Goal: Transaction & Acquisition: Purchase product/service

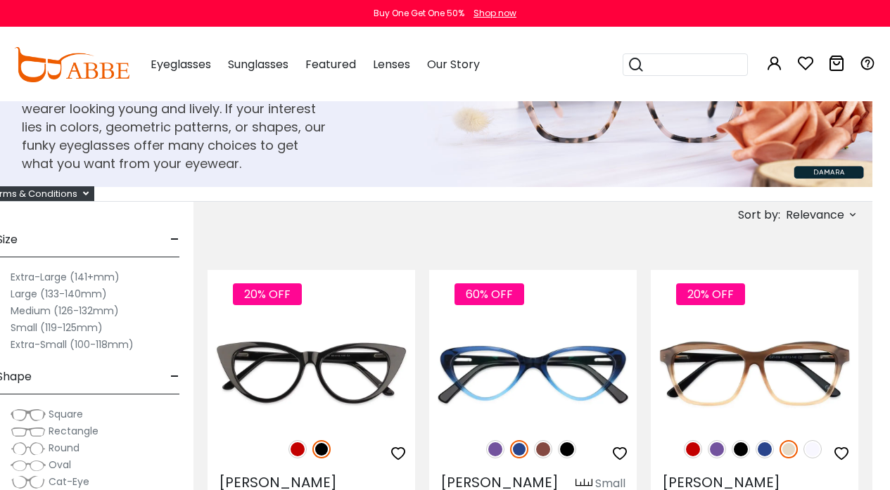
scroll to position [99, 0]
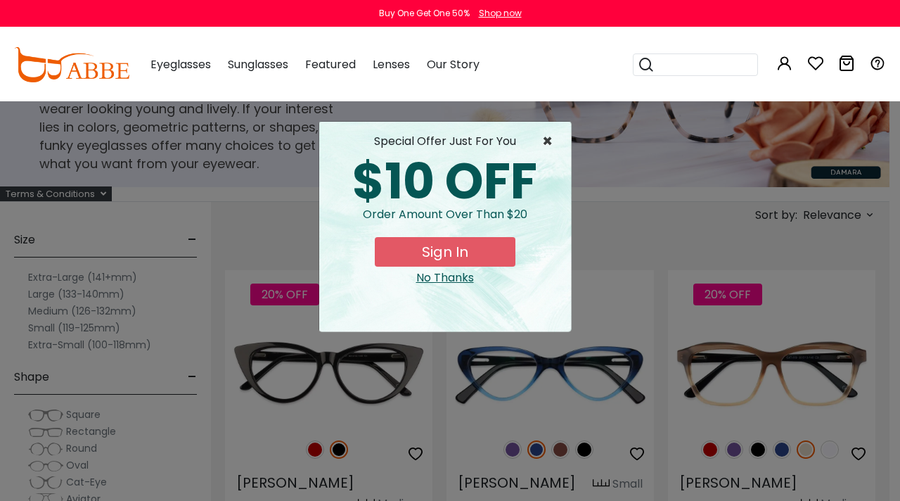
click at [547, 136] on span "×" at bounding box center [551, 141] width 18 height 17
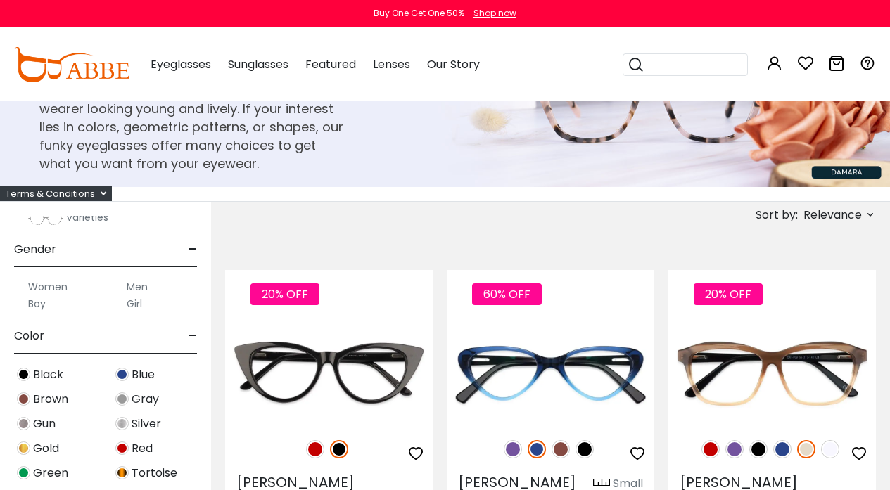
scroll to position [335, 0]
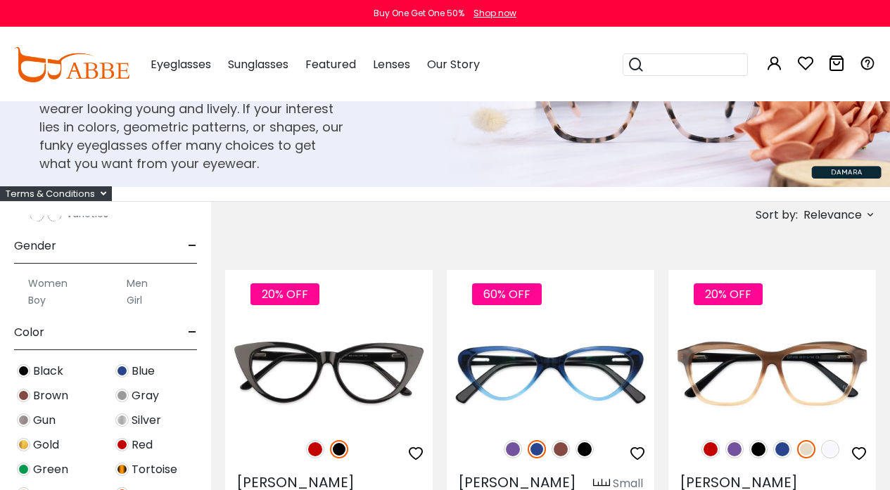
click at [43, 283] on label "Women" at bounding box center [47, 283] width 39 height 17
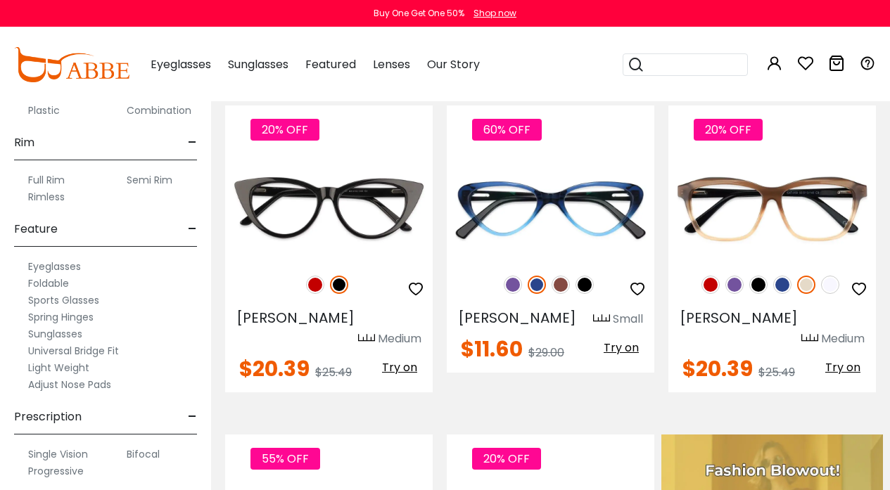
scroll to position [268, 0]
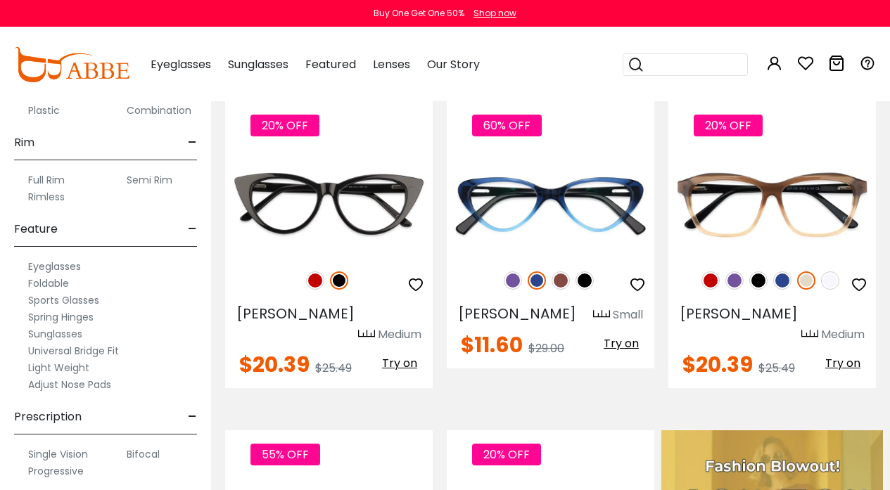
click at [62, 469] on label "Progressive" at bounding box center [56, 471] width 56 height 17
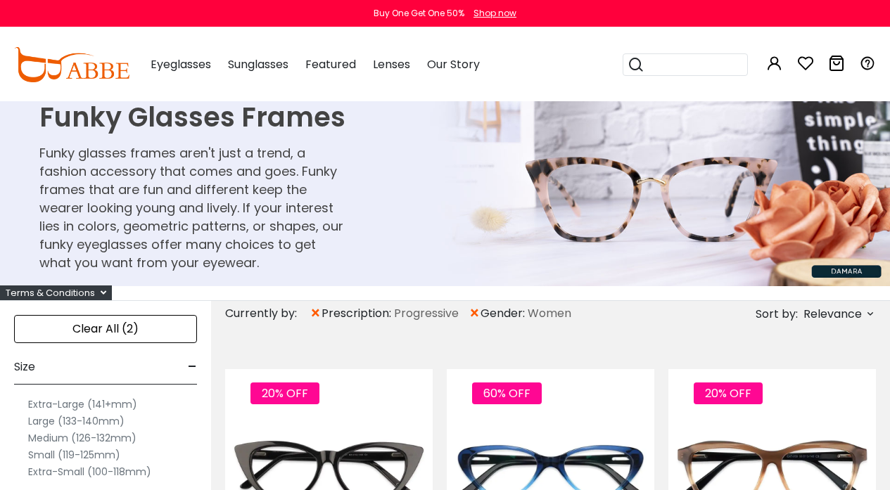
click at [820, 314] on span "Relevance" at bounding box center [832, 314] width 58 height 25
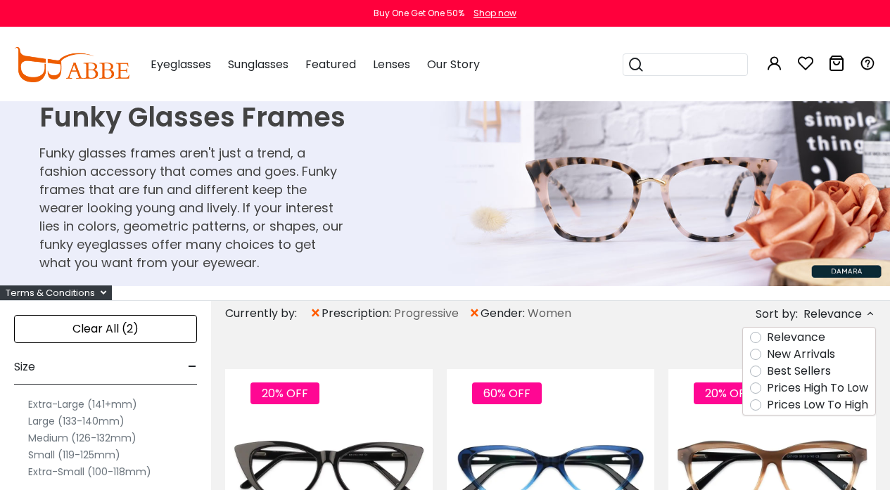
click at [800, 387] on label "Prices High To Low" at bounding box center [816, 388] width 101 height 17
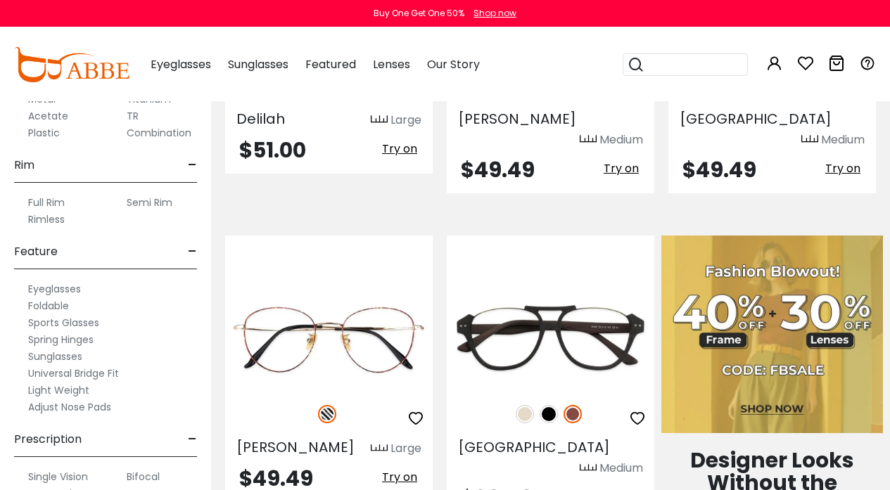
scroll to position [757, 0]
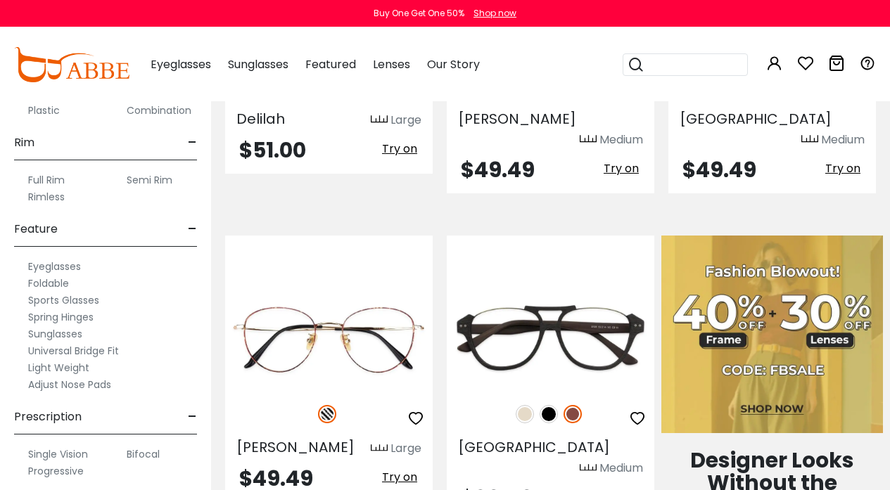
click at [192, 417] on span "-" at bounding box center [192, 417] width 9 height 34
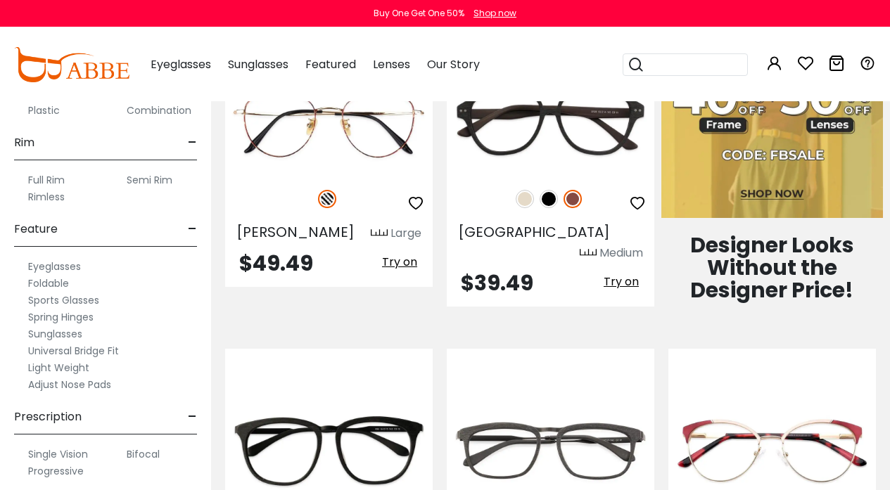
click at [59, 470] on label "Progressive" at bounding box center [56, 471] width 56 height 17
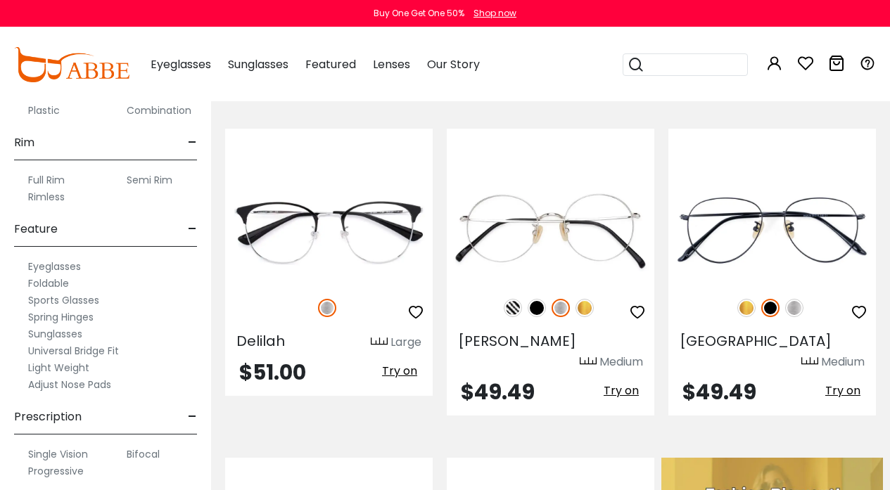
scroll to position [273, 0]
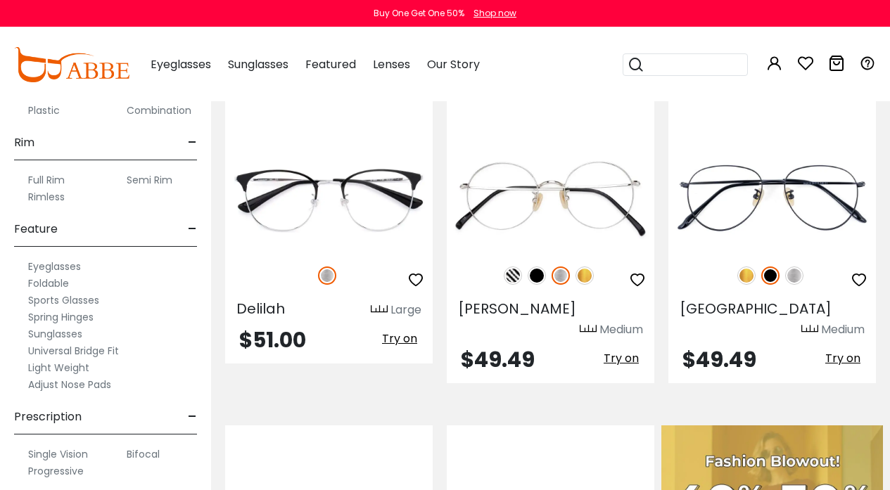
click at [53, 470] on label "Progressive" at bounding box center [56, 471] width 56 height 17
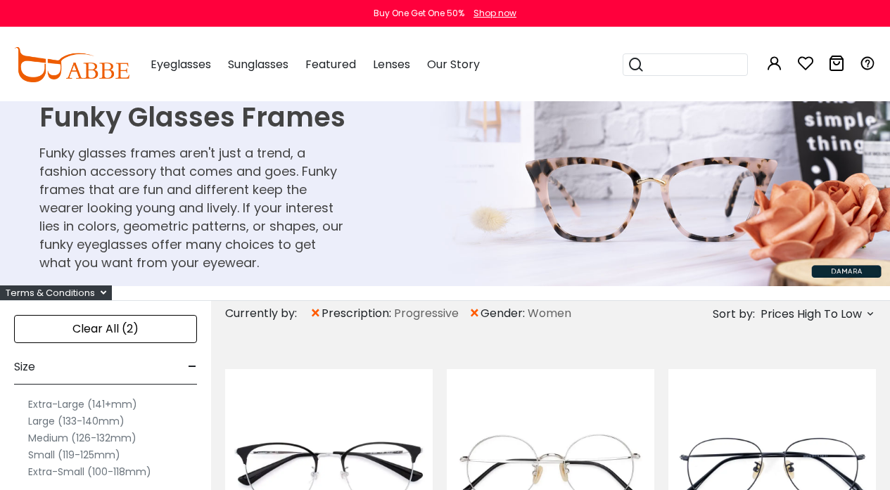
click at [78, 422] on label "Large (133-140mm)" at bounding box center [76, 421] width 96 height 17
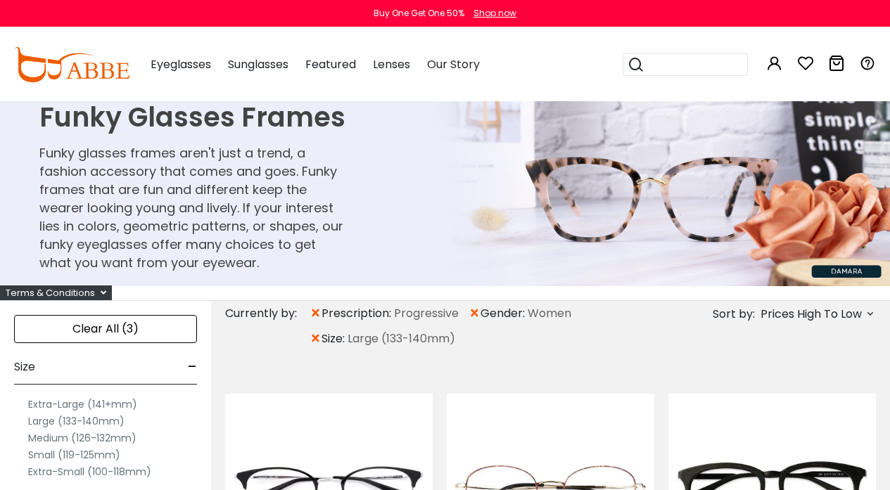
click at [72, 437] on label "Medium (126-132mm)" at bounding box center [82, 438] width 108 height 17
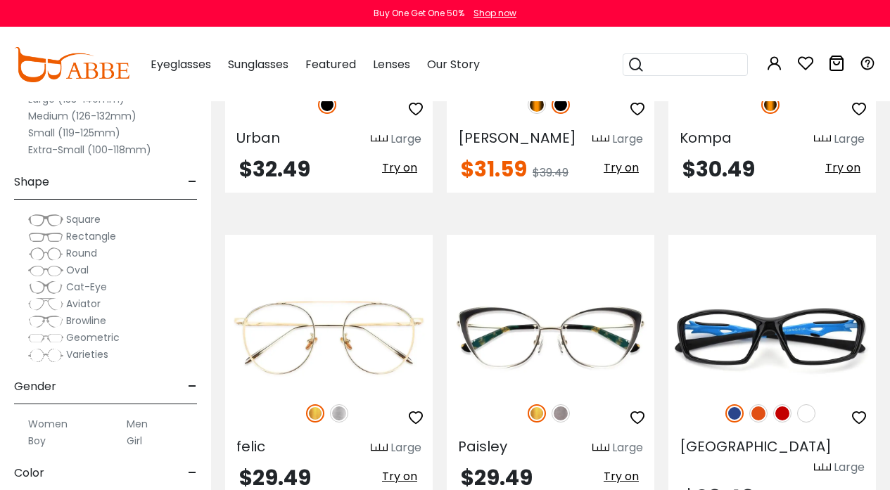
scroll to position [2698, 0]
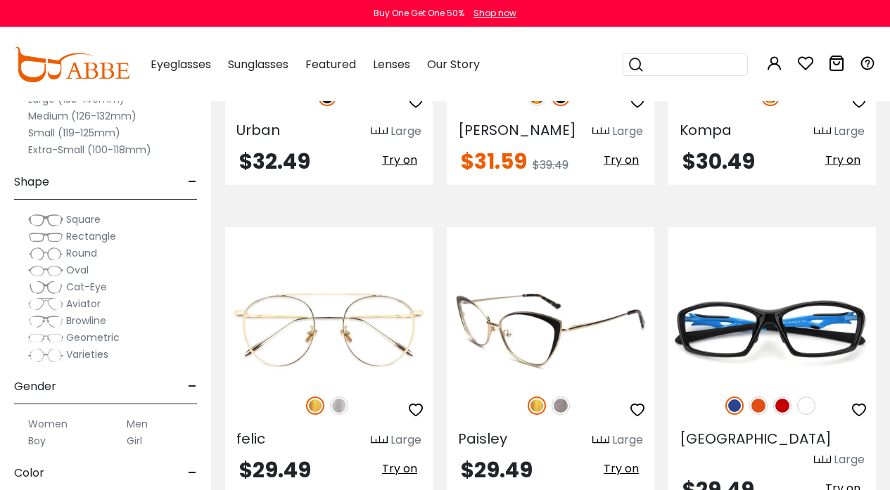
click at [559, 397] on img at bounding box center [560, 406] width 18 height 18
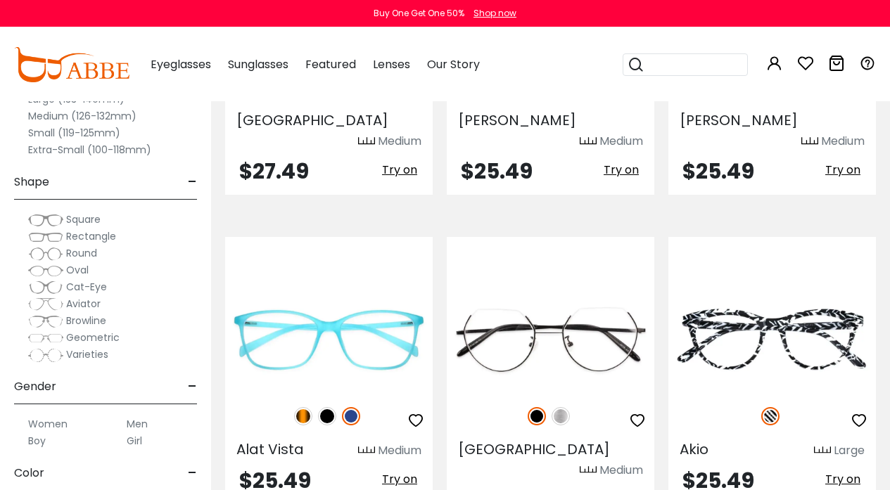
scroll to position [3657, 0]
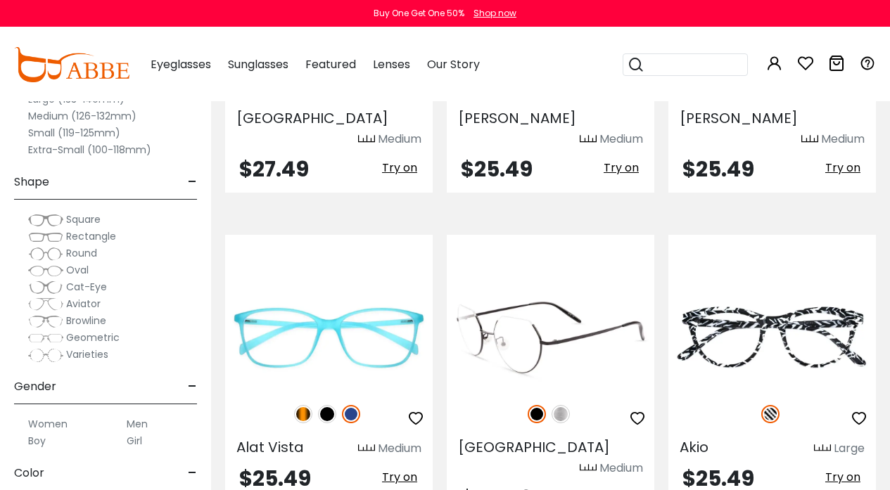
click at [563, 405] on img at bounding box center [560, 414] width 18 height 18
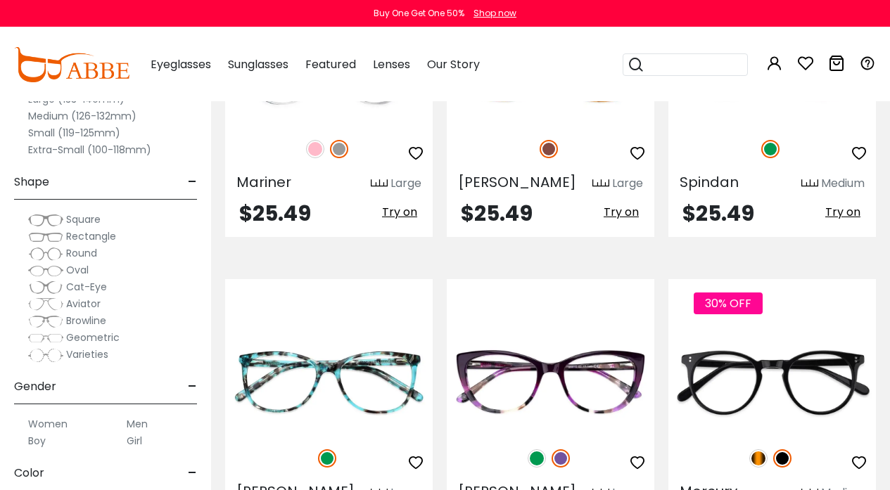
scroll to position [4257, 0]
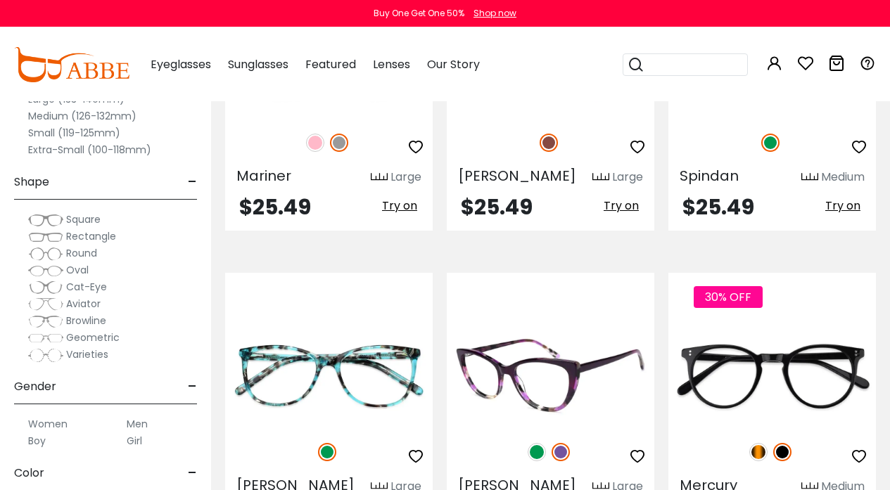
click at [530, 443] on img at bounding box center [536, 452] width 18 height 18
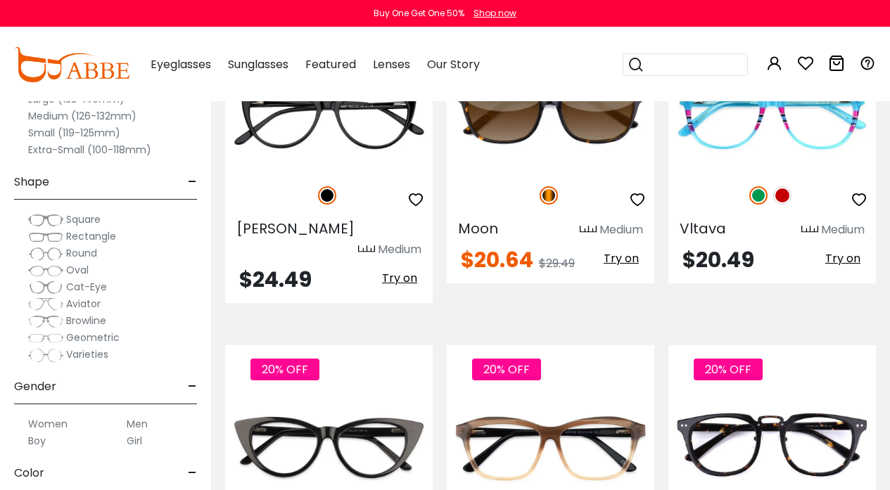
scroll to position [5822, 0]
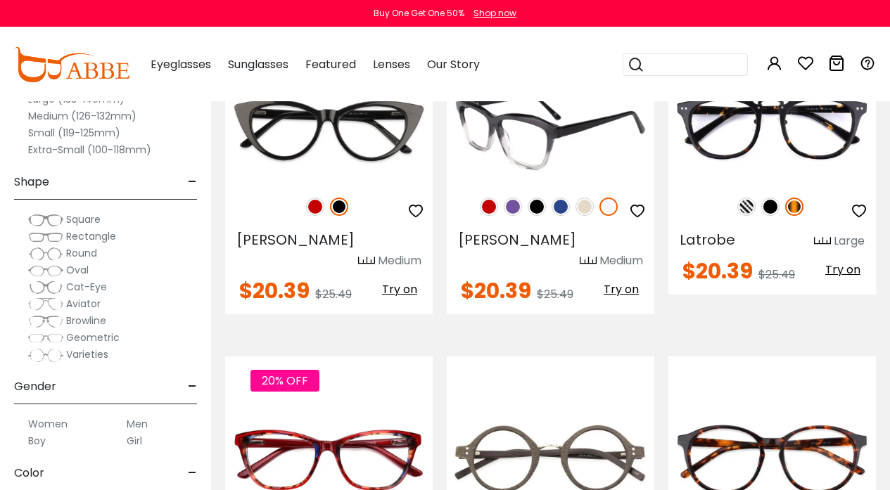
scroll to position [6143, 0]
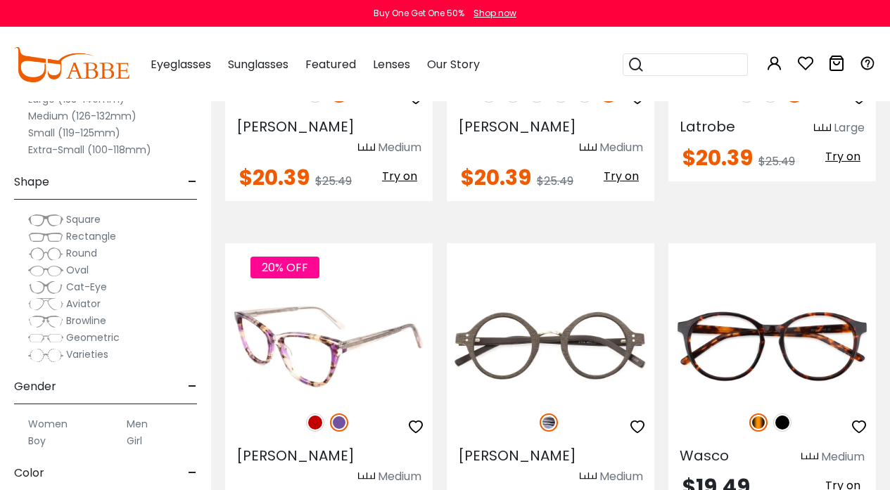
scroll to position [6252, 0]
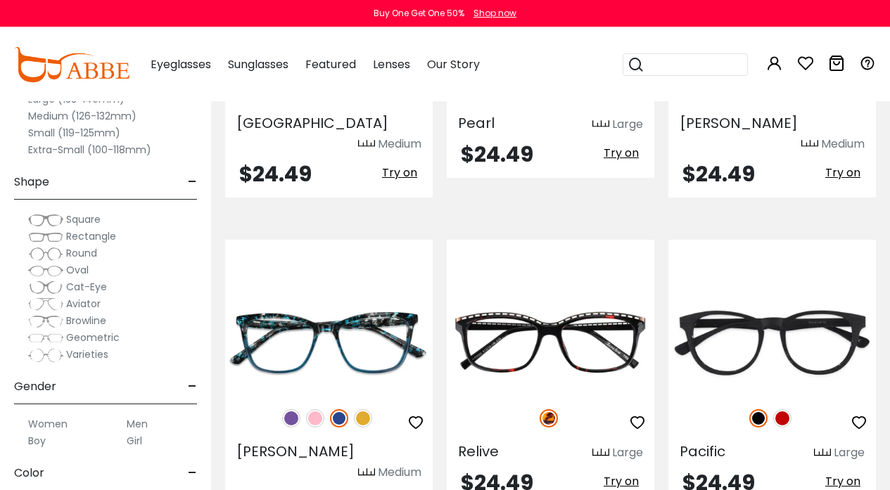
scroll to position [1480, 0]
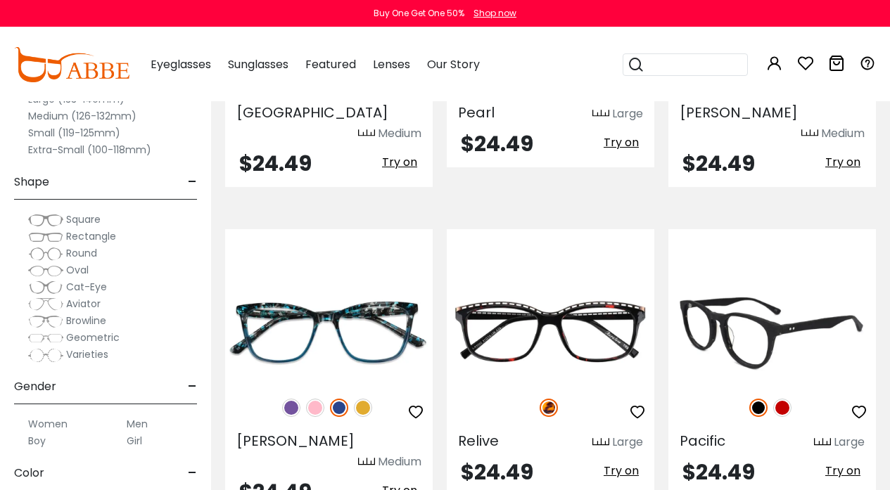
click at [782, 399] on img at bounding box center [782, 408] width 18 height 18
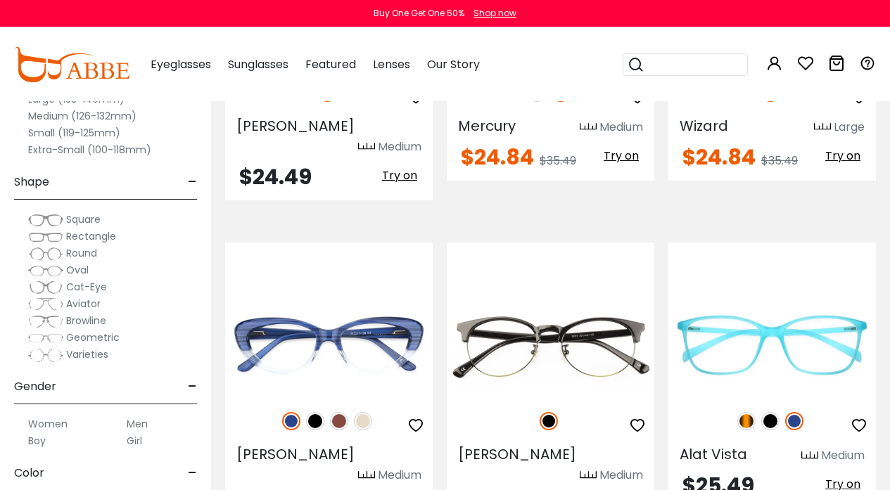
scroll to position [2125, 0]
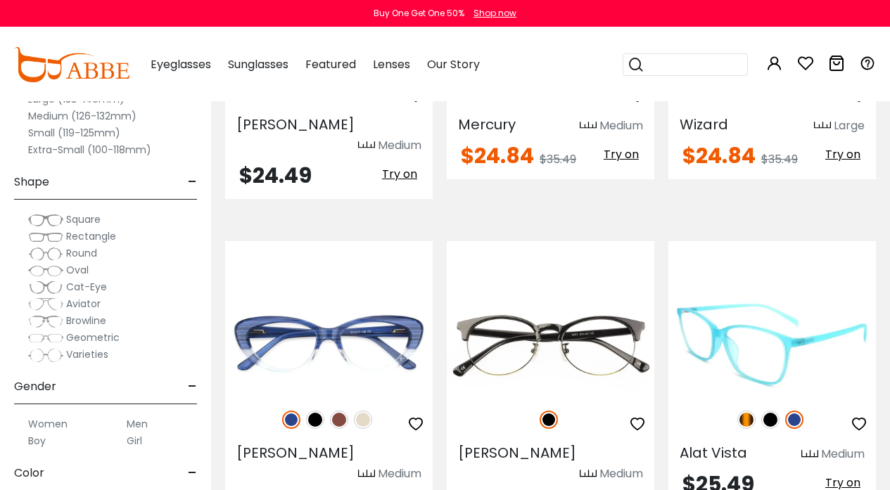
click at [771, 411] on img at bounding box center [770, 420] width 18 height 18
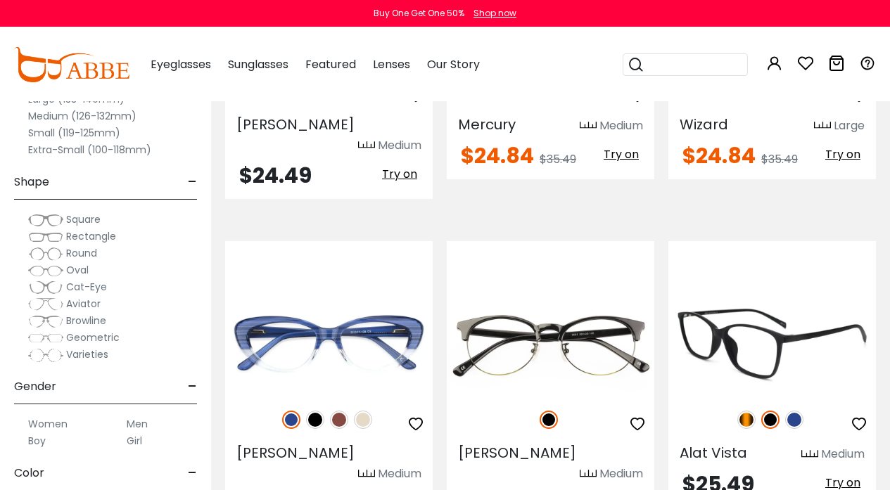
click at [745, 411] on img at bounding box center [746, 420] width 18 height 18
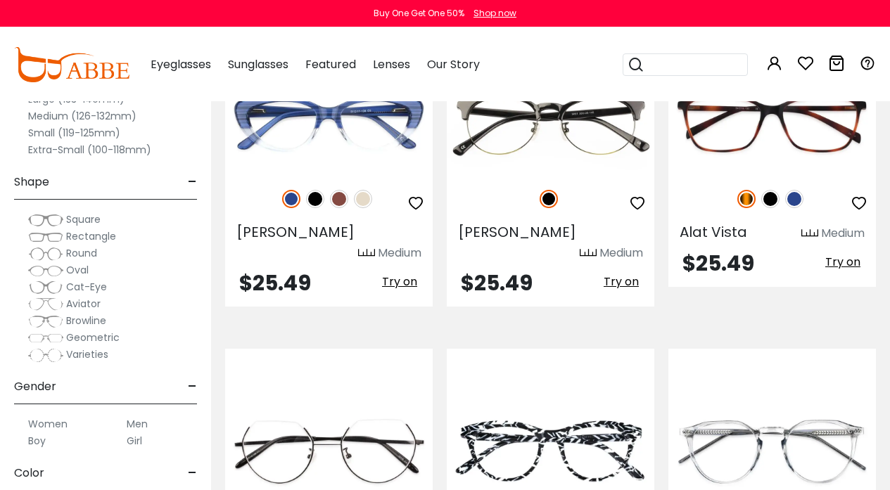
scroll to position [2397, 0]
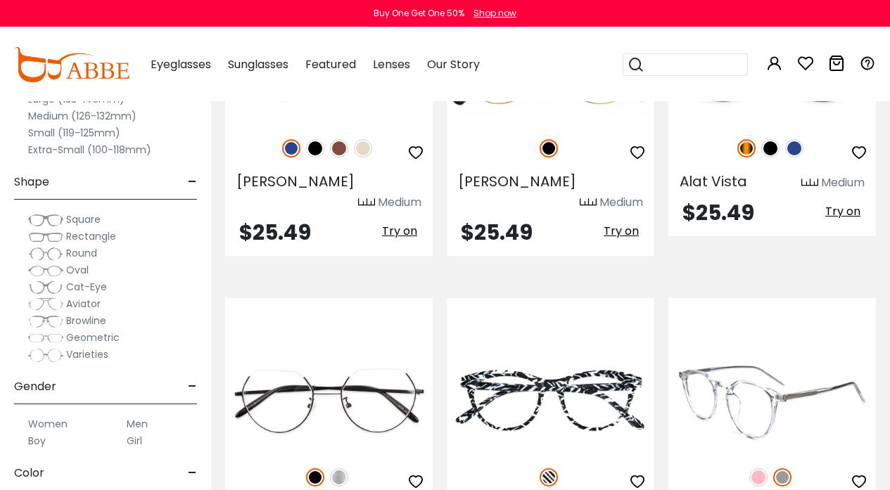
click at [759, 468] on img at bounding box center [758, 477] width 18 height 18
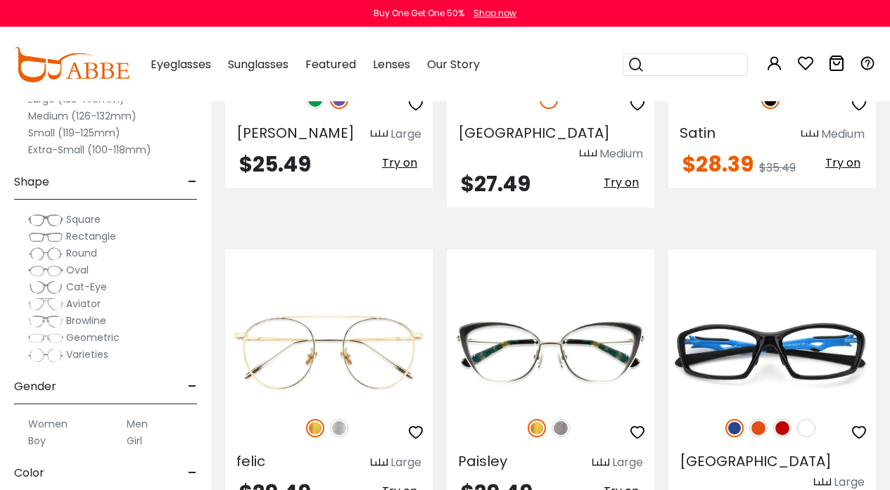
scroll to position [3393, 0]
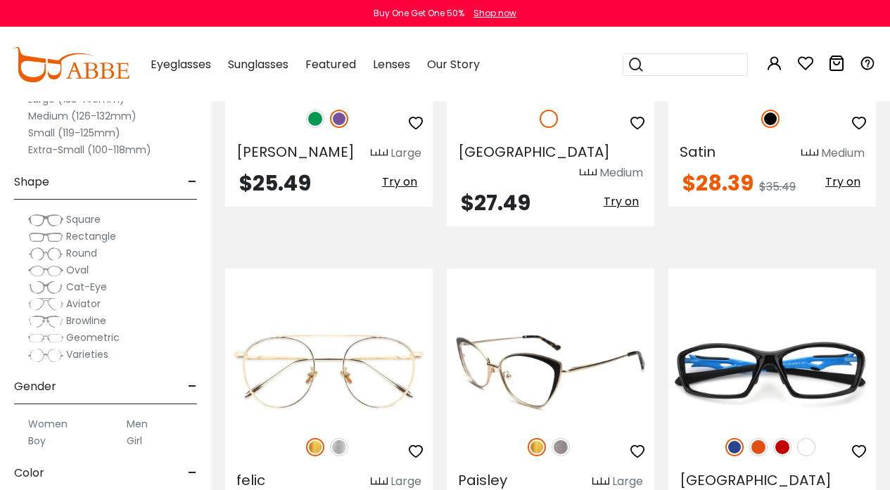
click at [560, 438] on img at bounding box center [560, 447] width 18 height 18
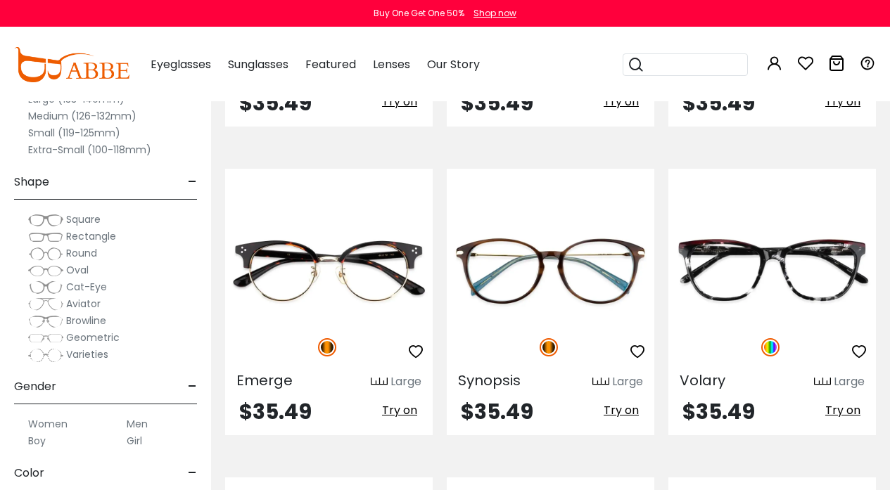
scroll to position [4138, 0]
